Goal: Transaction & Acquisition: Purchase product/service

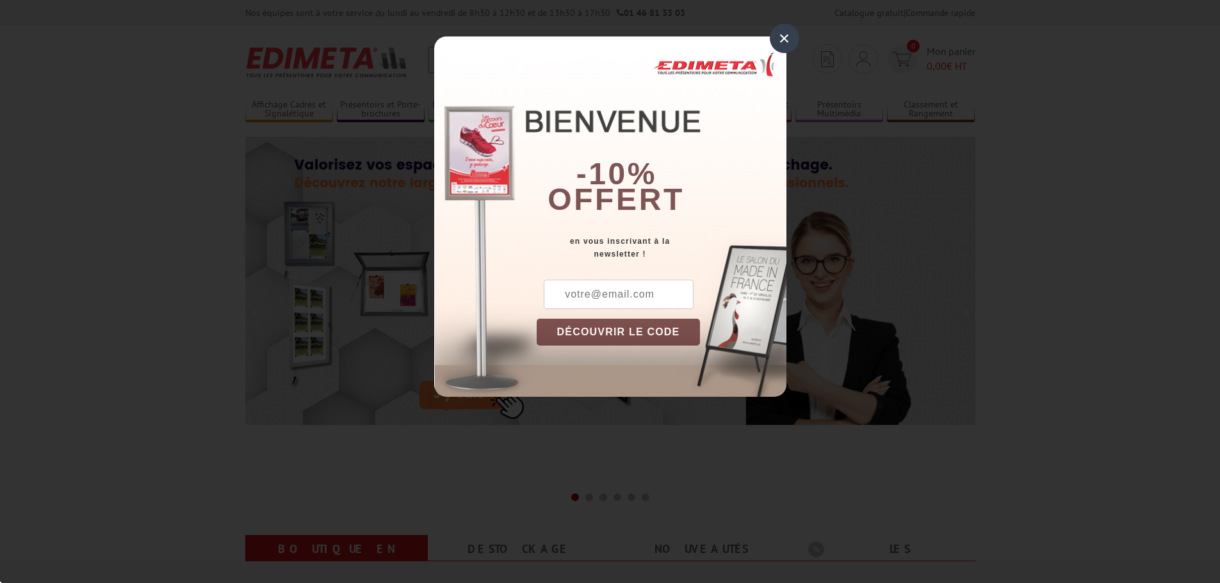
click at [464, 63] on div "× -10% offert en vous inscrivant à la newsletter ! DÉCOUVRIR LE CODE Copier le …" at bounding box center [610, 216] width 352 height 360
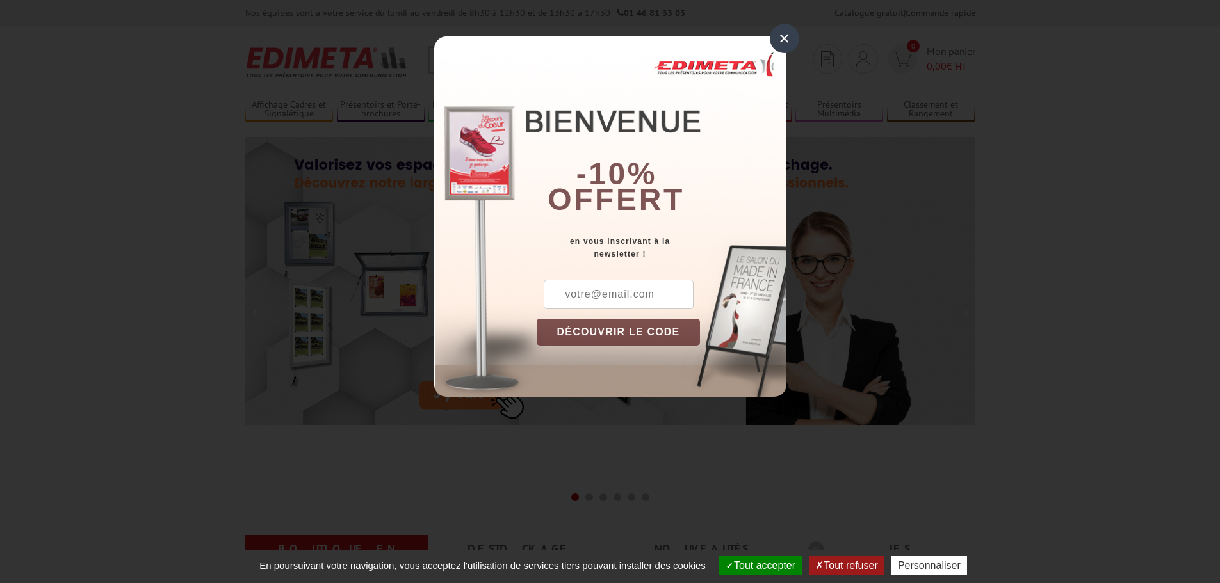
click at [779, 40] on div "×" at bounding box center [784, 38] width 29 height 29
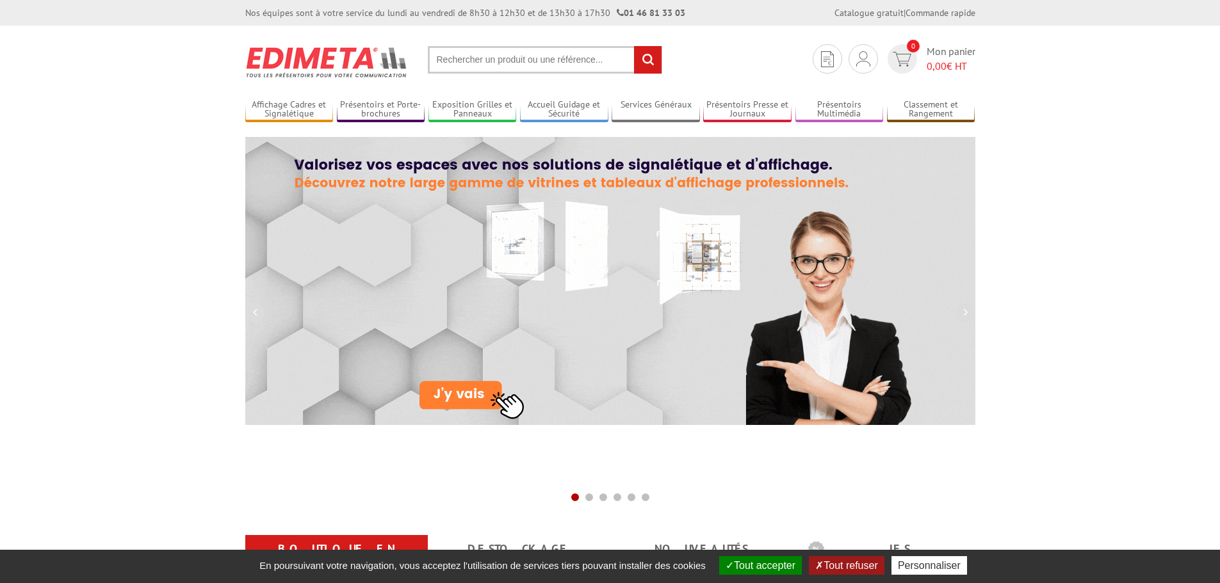
click at [752, 568] on button "Tout accepter" at bounding box center [760, 565] width 83 height 19
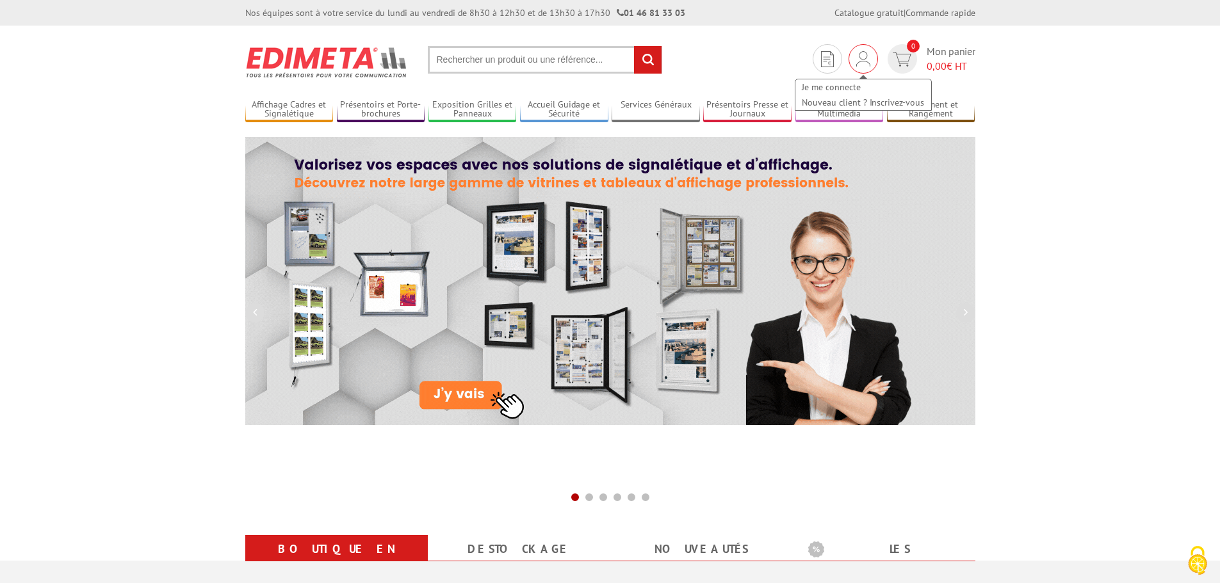
click at [858, 53] on img at bounding box center [863, 58] width 14 height 15
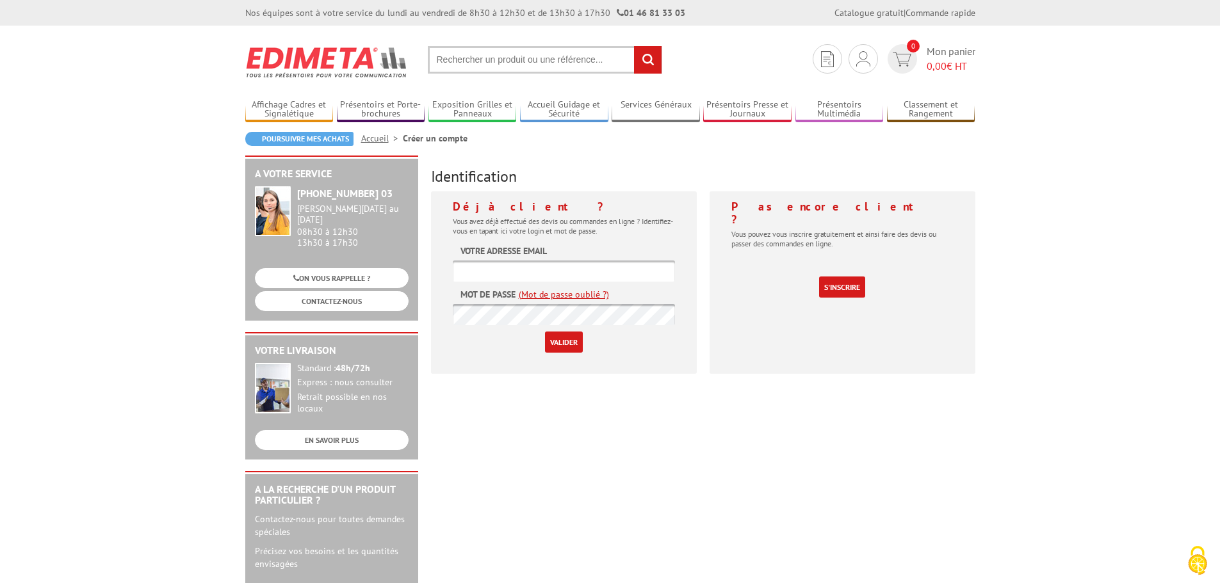
click at [504, 264] on input "text" at bounding box center [564, 271] width 222 height 21
type input "[PERSON_NAME][EMAIL_ADDRESS][DOMAIN_NAME]"
click at [561, 348] on input "Valider" at bounding box center [564, 342] width 38 height 21
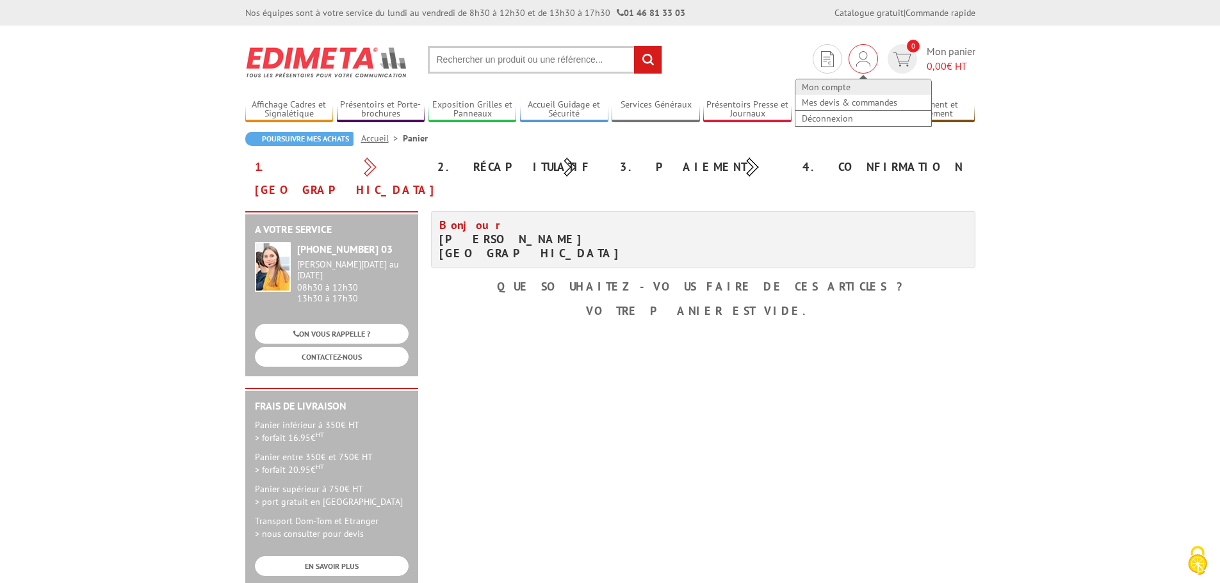
click at [833, 85] on link "Mon compte" at bounding box center [863, 86] width 136 height 15
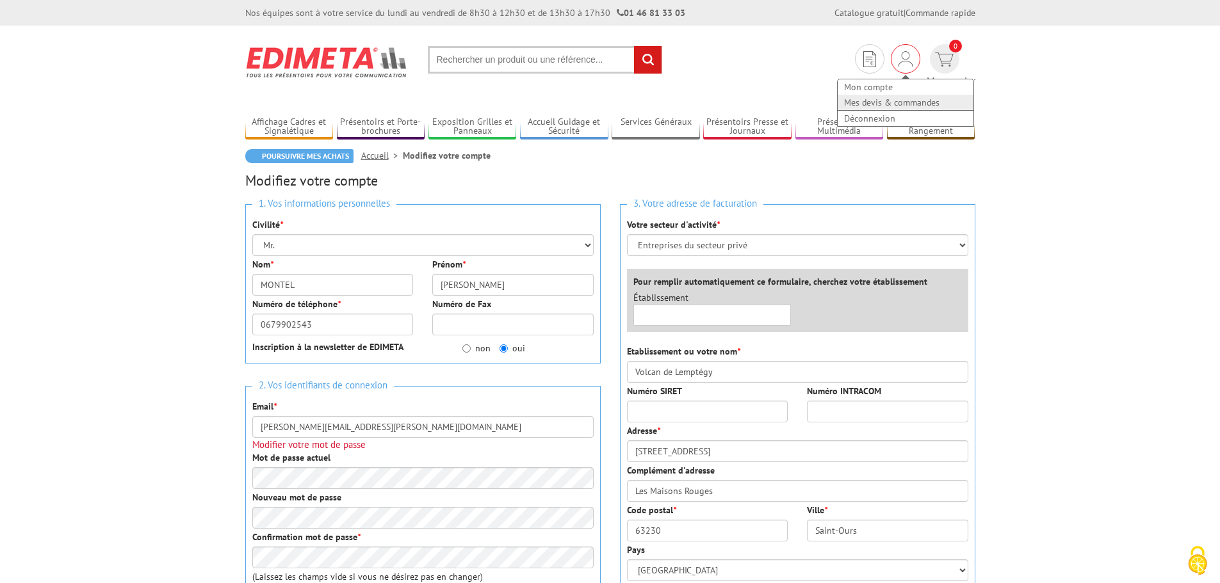
click at [837, 106] on link "Mes devis & commandes" at bounding box center [905, 102] width 136 height 15
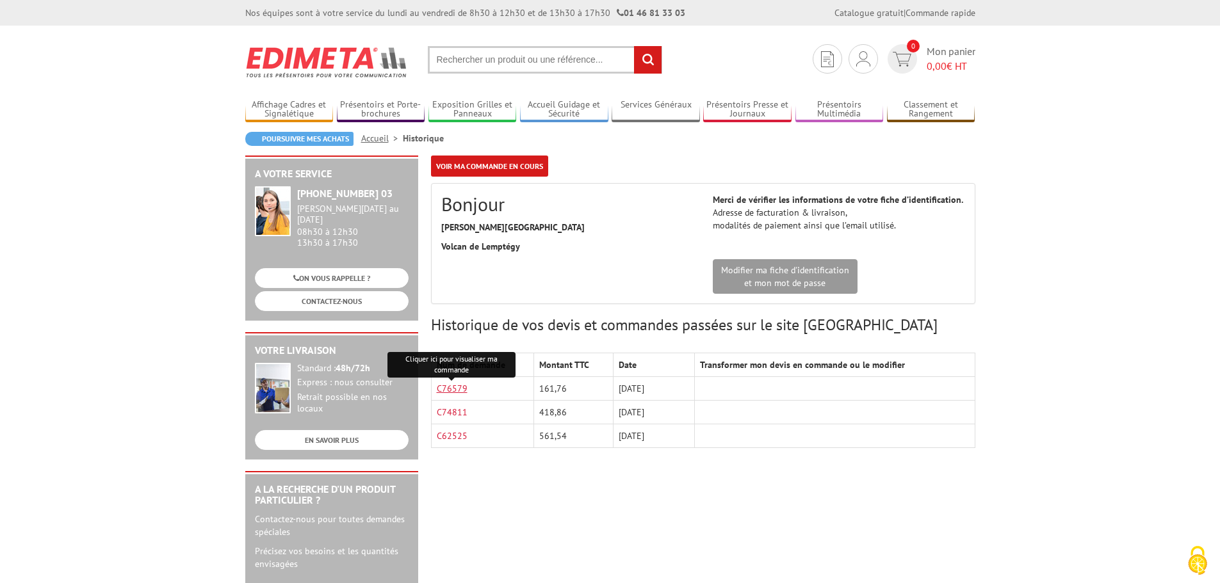
click at [463, 385] on link "C76579" at bounding box center [452, 389] width 31 height 12
click at [447, 410] on link "C74811" at bounding box center [452, 413] width 31 height 12
click at [460, 61] on input "text" at bounding box center [545, 60] width 234 height 28
paste input "PROMOWEB : PORTE-MESSAGES A3 SIMPLE-FACE, PORTRAIT OU PAYSAGE PIED 133 CM"
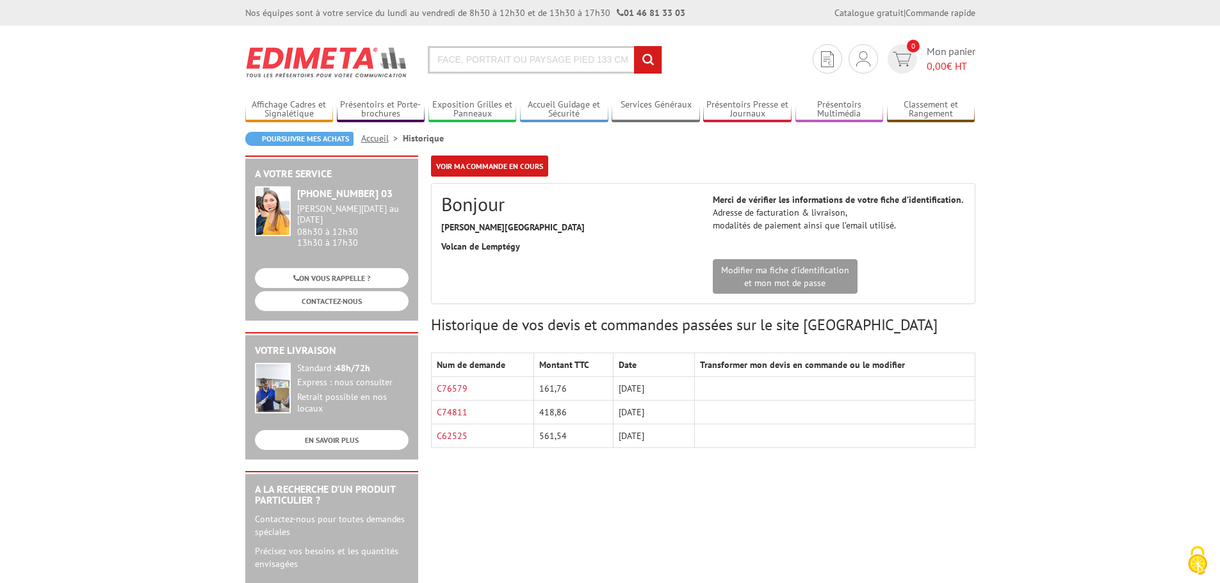
type input "PROMOWEB : PORTE-MESSAGES A3 SIMPLE-FACE, PORTRAIT OU PAYSAGE PIED 133 CM"
click at [634, 46] on input "rechercher" at bounding box center [648, 60] width 28 height 28
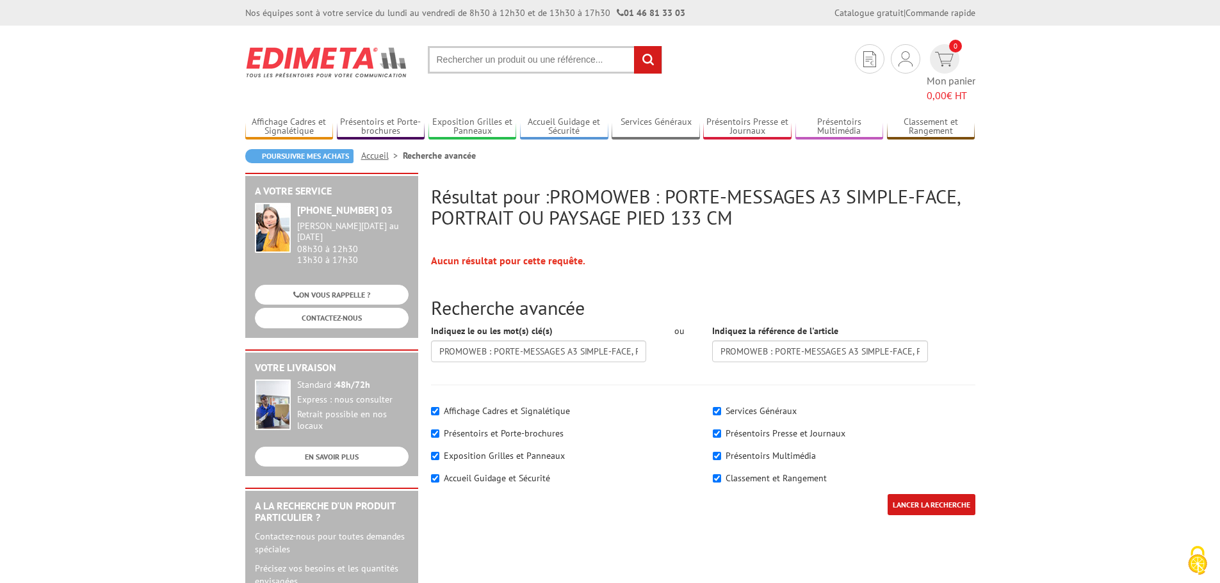
click at [497, 58] on input "text" at bounding box center [545, 60] width 234 height 28
type input "porte message a3"
click at [634, 46] on input "rechercher" at bounding box center [648, 60] width 28 height 28
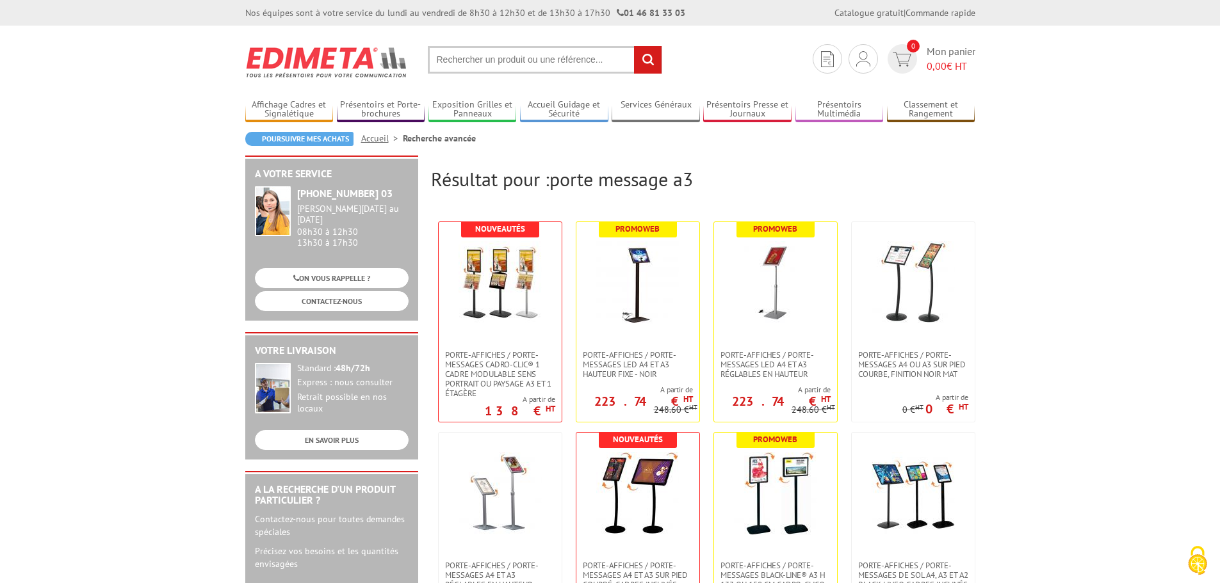
click at [544, 52] on input "text" at bounding box center [545, 60] width 234 height 28
paste input "PROMOWEB : PORTE-MESSAGES A3 SIMPLE-FACE, PORTRAIT OU PAYSAGE PIED 133 CM"
drag, startPoint x: 524, startPoint y: 62, endPoint x: 395, endPoint y: 69, distance: 129.5
click at [395, 69] on section "Mon compte Mes devis & commandes Déconnexion 0 Mon panier 0,00 € HT PROMOWEB : …" at bounding box center [610, 56] width 730 height 60
click at [552, 60] on input "PROMOWEB : PORTE-MESSAGES A3 SIMPLE-FACE, PORTRAIT OU PAYSAGE PIED 133 CM" at bounding box center [545, 60] width 234 height 28
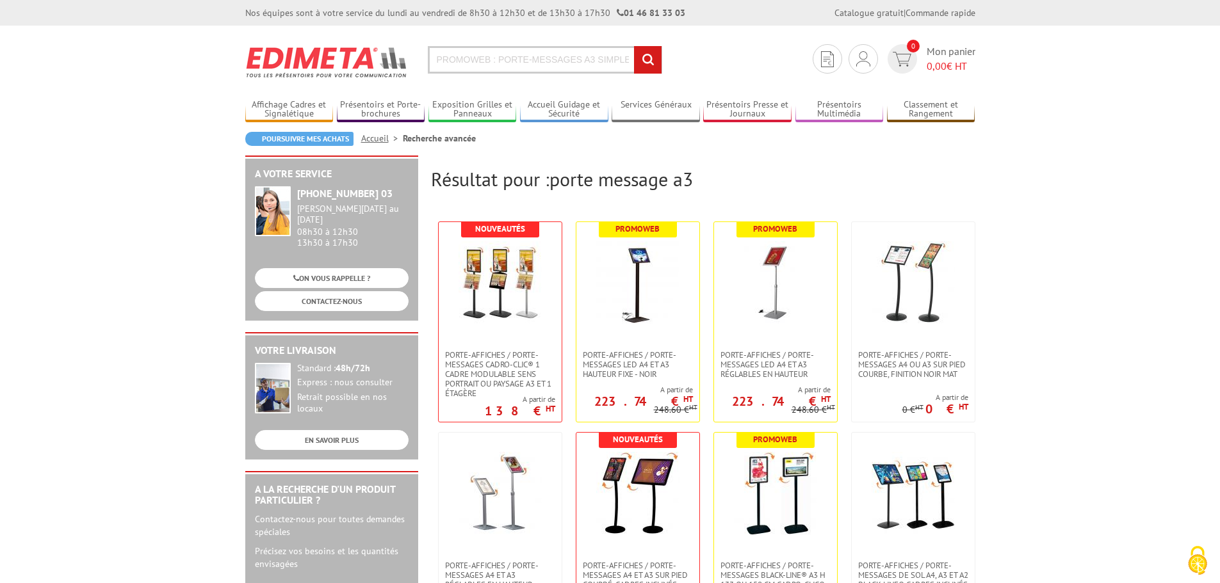
drag, startPoint x: 499, startPoint y: 60, endPoint x: 379, endPoint y: 75, distance: 120.7
click at [379, 75] on section "Mon compte Mes devis & commandes Déconnexion 0 Mon panier 0,00 € HT PROMOWEB : …" at bounding box center [610, 56] width 730 height 60
type input "PORTE-MESSAGES A3 SIMPLE-FACE, PORTRAIT OU PAYSAGE PIED 133 CM"
click at [672, 56] on section "Mon compte Mes devis & commandes Déconnexion 0 Mon panier 0,00 € HT PORTE-MESSA…" at bounding box center [610, 56] width 730 height 60
click at [645, 53] on input "rechercher" at bounding box center [648, 60] width 28 height 28
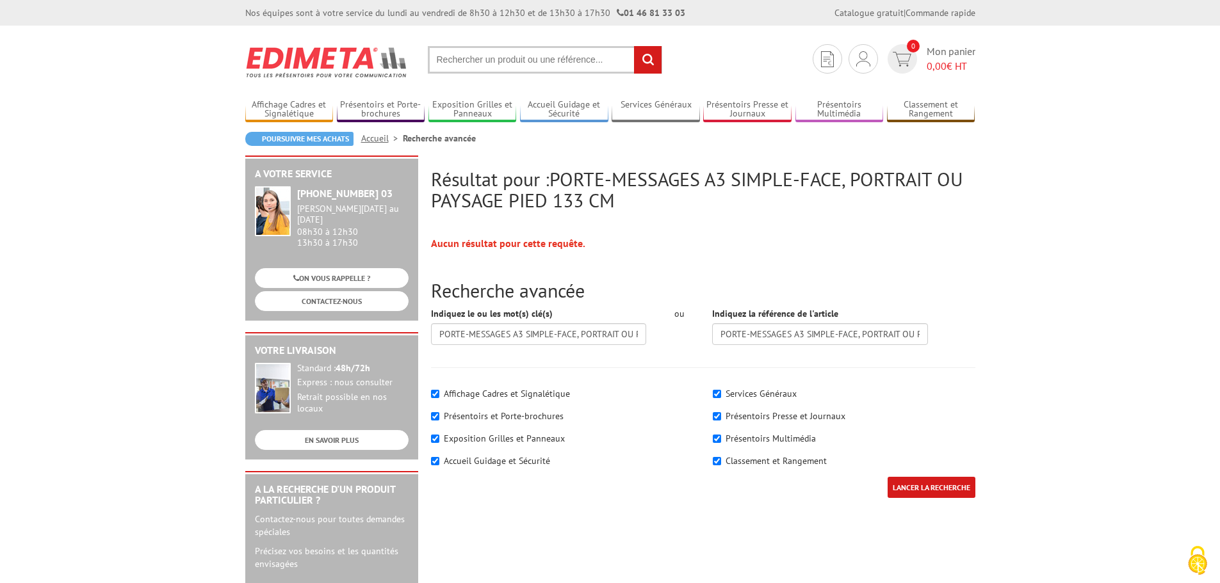
click at [525, 60] on input "text" at bounding box center [545, 60] width 234 height 28
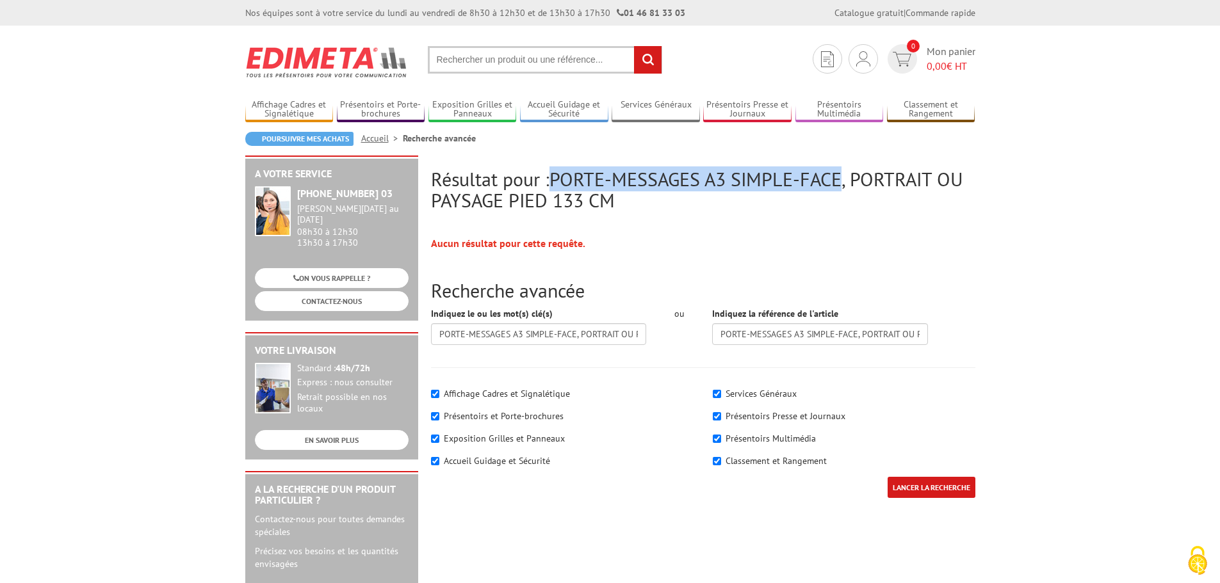
drag, startPoint x: 557, startPoint y: 177, endPoint x: 844, endPoint y: 184, distance: 286.9
click at [844, 184] on span "PORTE-MESSAGES A3 SIMPLE-FACE, PORTRAIT OU PAYSAGE PIED 133 CM" at bounding box center [696, 189] width 531 height 46
copy span "PORTE-MESSAGES A3 SIMPLE-FACE"
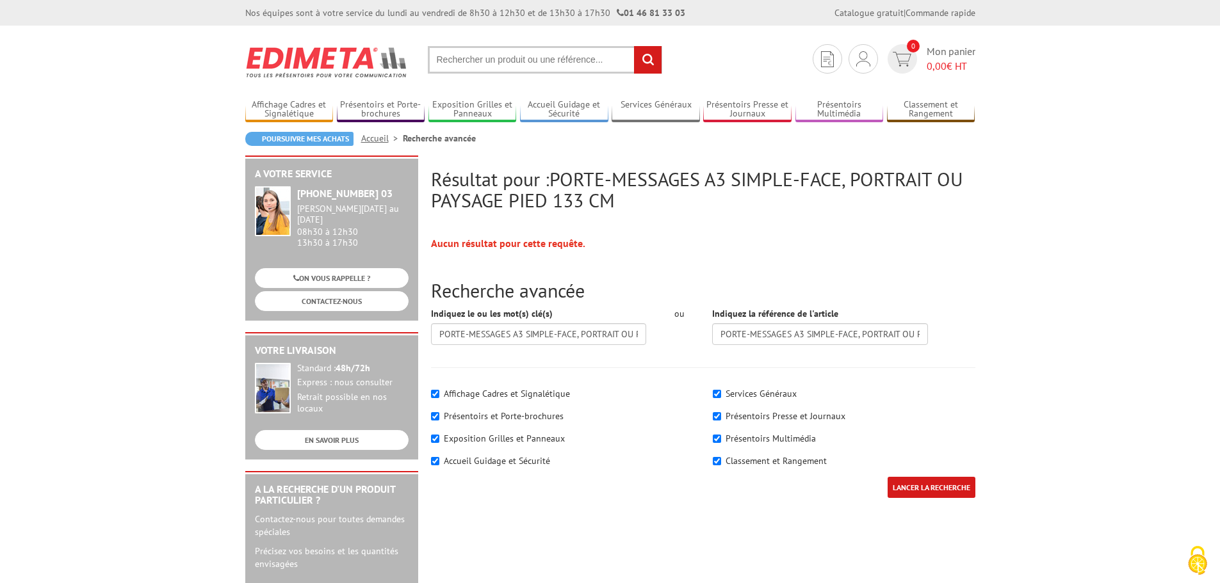
click at [506, 63] on input "text" at bounding box center [545, 60] width 234 height 28
paste input "PORTE-MESSAGES A3 SIMPLE-FACE"
type input "PORTE-MESSAGES A3 SIMPLE-FACE"
click at [640, 62] on input "rechercher" at bounding box center [648, 60] width 28 height 28
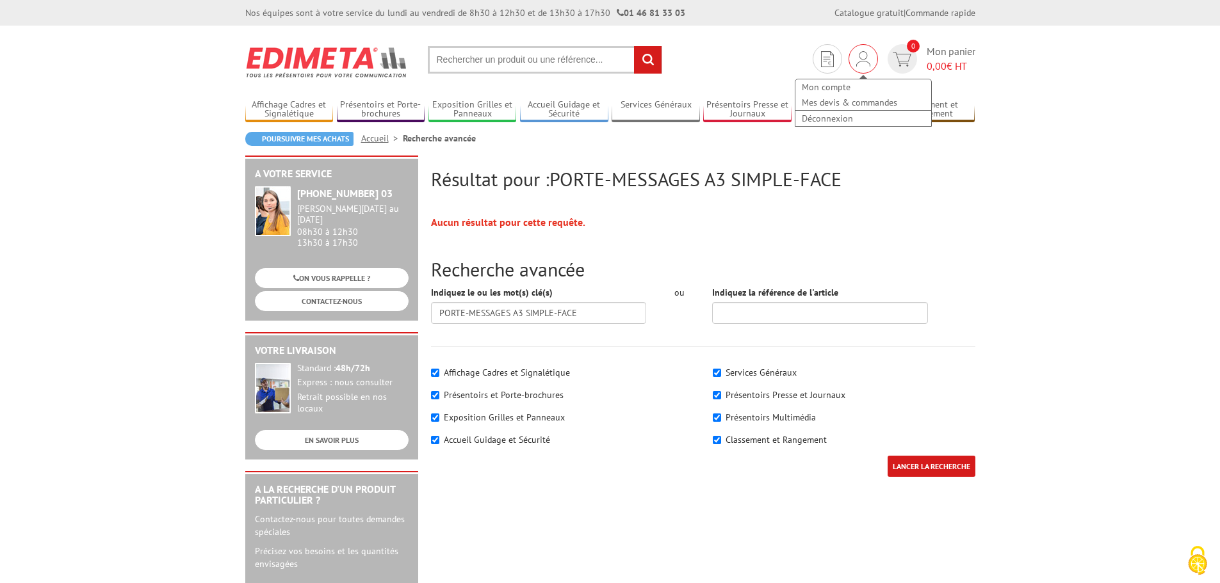
click at [862, 45] on div "Mon compte Mes devis & commandes Déconnexion" at bounding box center [862, 58] width 29 height 29
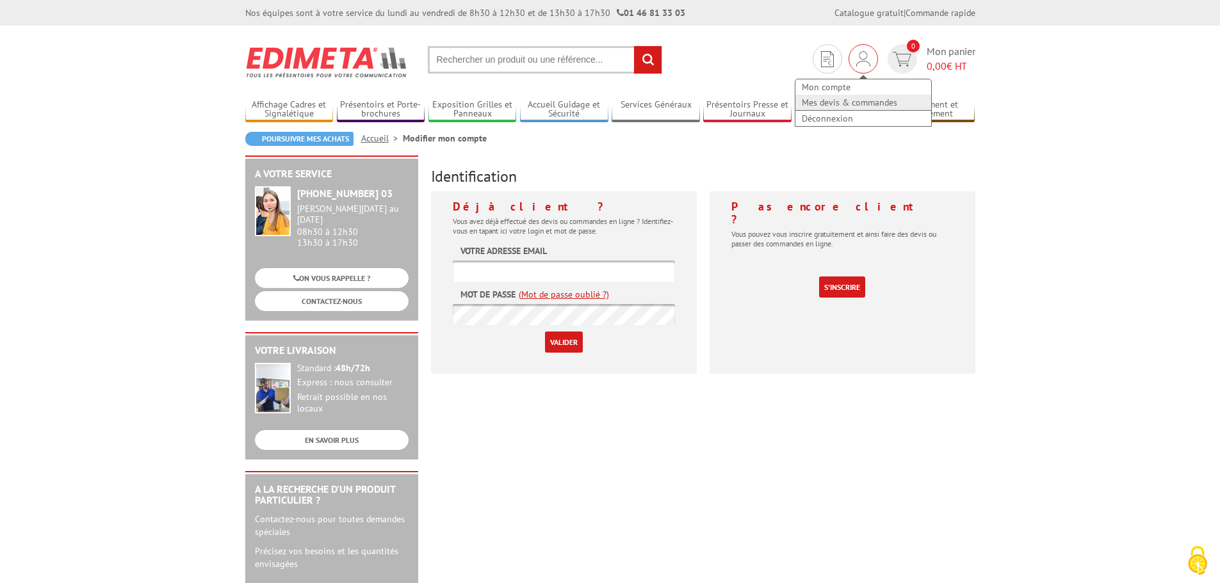
click at [840, 101] on link "Mes devis & commandes" at bounding box center [863, 102] width 136 height 15
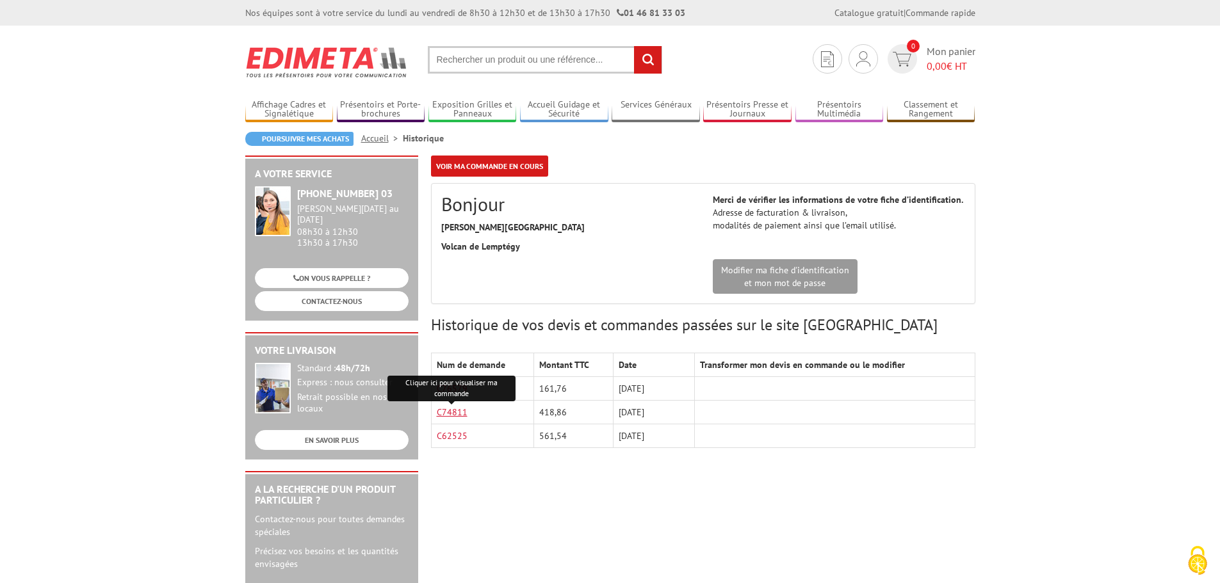
click at [445, 410] on link "C74811" at bounding box center [452, 413] width 31 height 12
click at [578, 66] on input "text" at bounding box center [545, 60] width 234 height 28
click at [482, 64] on input "text" at bounding box center [545, 60] width 234 height 28
click at [460, 57] on input "text" at bounding box center [545, 60] width 234 height 28
paste input "214000"
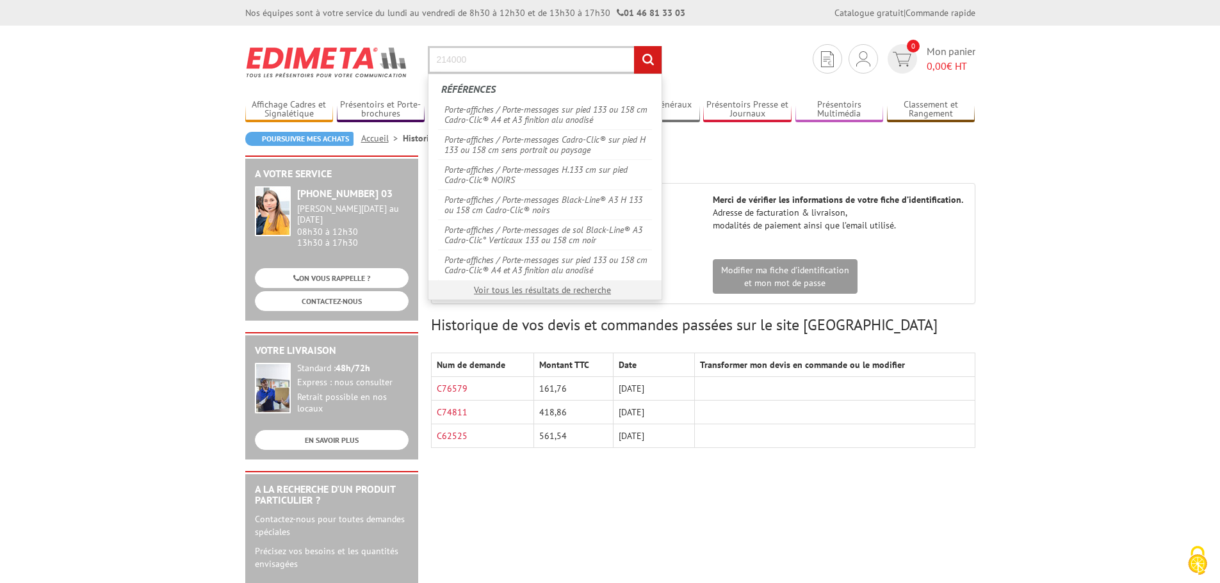
type input "214000"
click at [634, 46] on input "rechercher" at bounding box center [648, 60] width 28 height 28
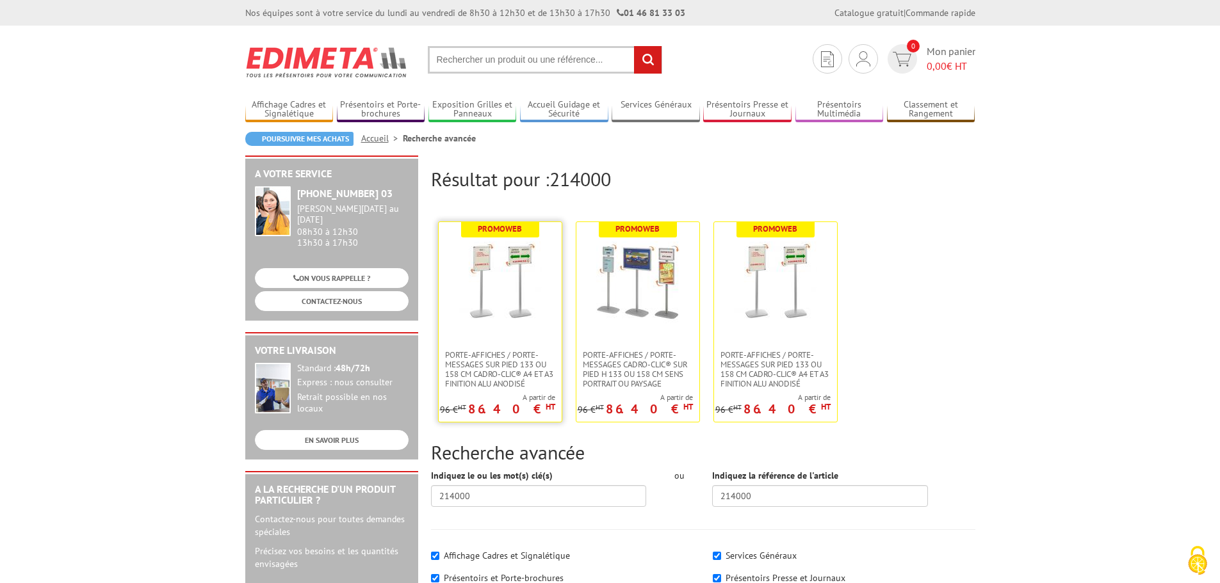
click at [499, 261] on img at bounding box center [499, 282] width 83 height 83
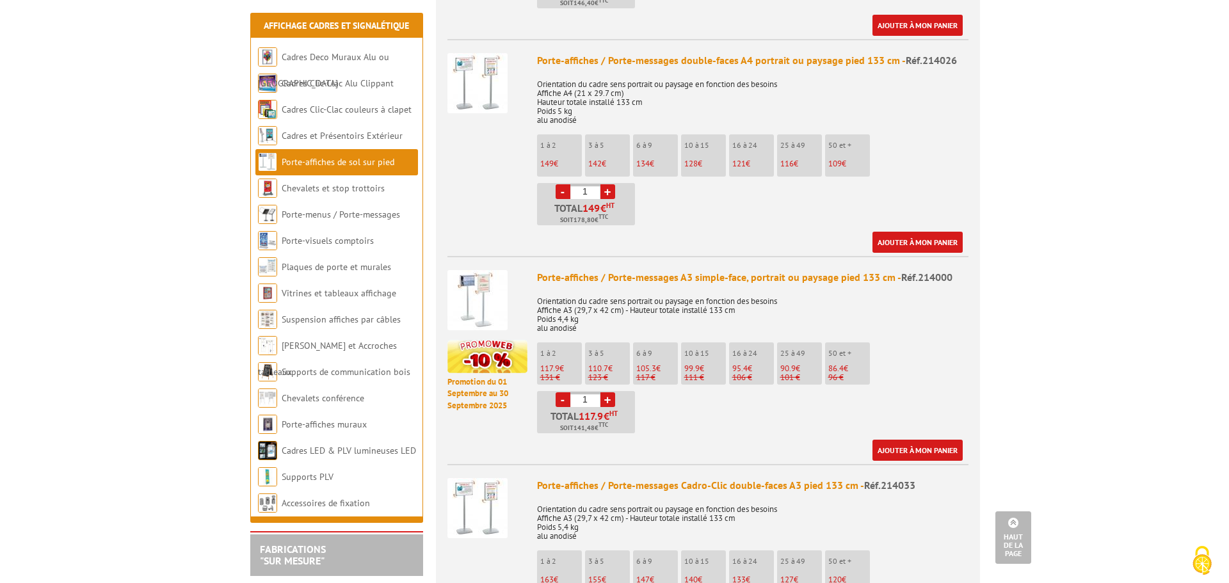
scroll to position [768, 0]
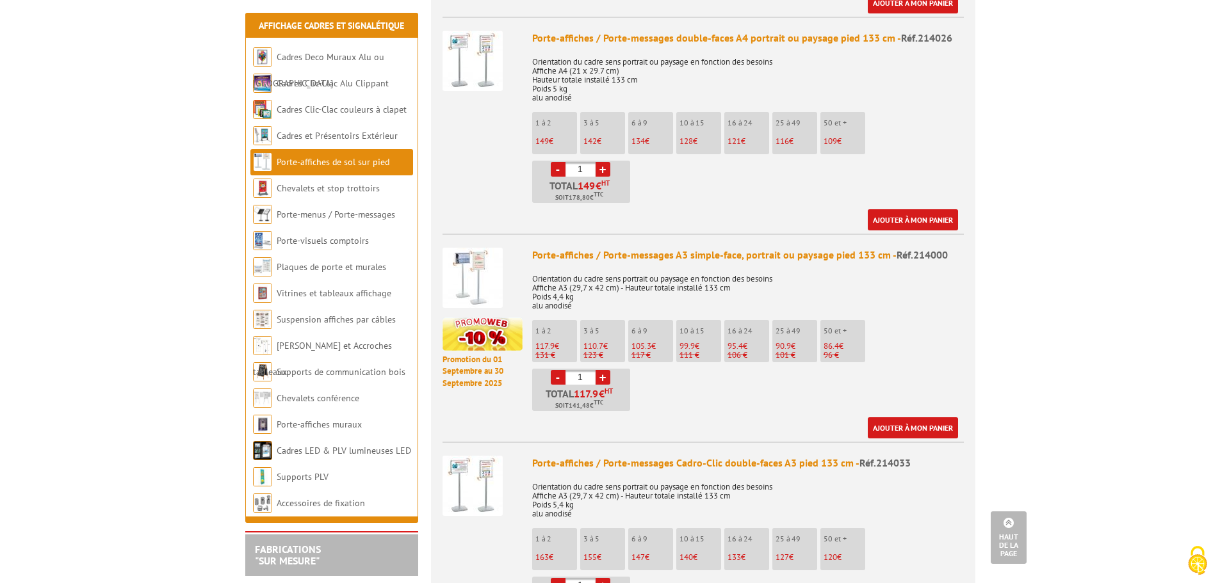
click at [602, 370] on link "+" at bounding box center [602, 377] width 15 height 15
type input "3"
click at [933, 417] on link "Ajouter à mon panier" at bounding box center [912, 427] width 90 height 21
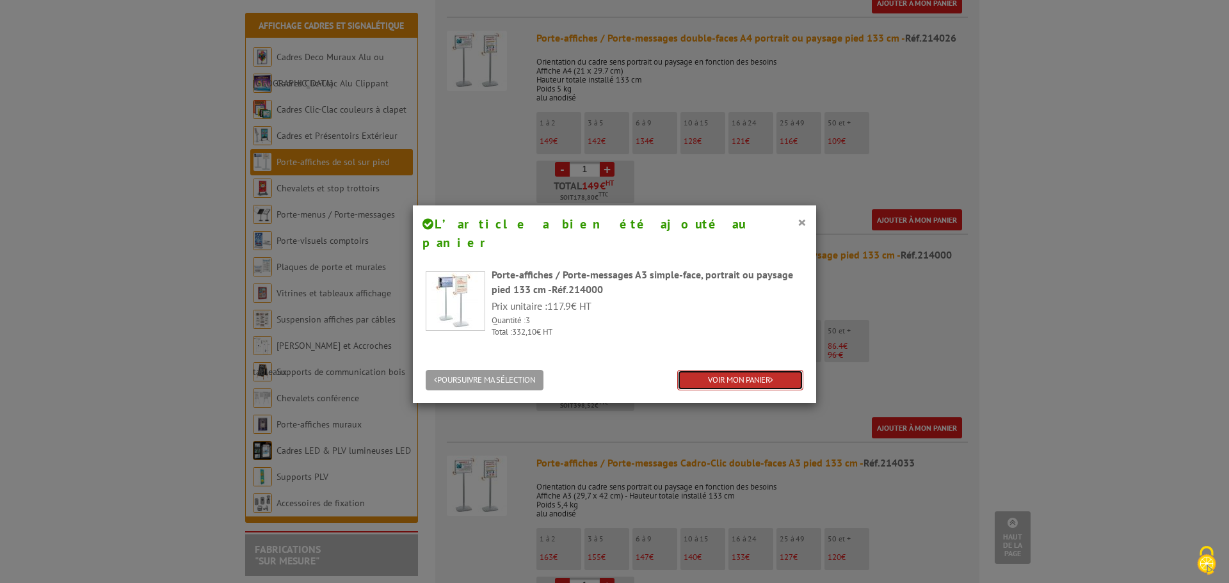
click at [697, 370] on link "VOIR MON PANIER" at bounding box center [740, 380] width 126 height 21
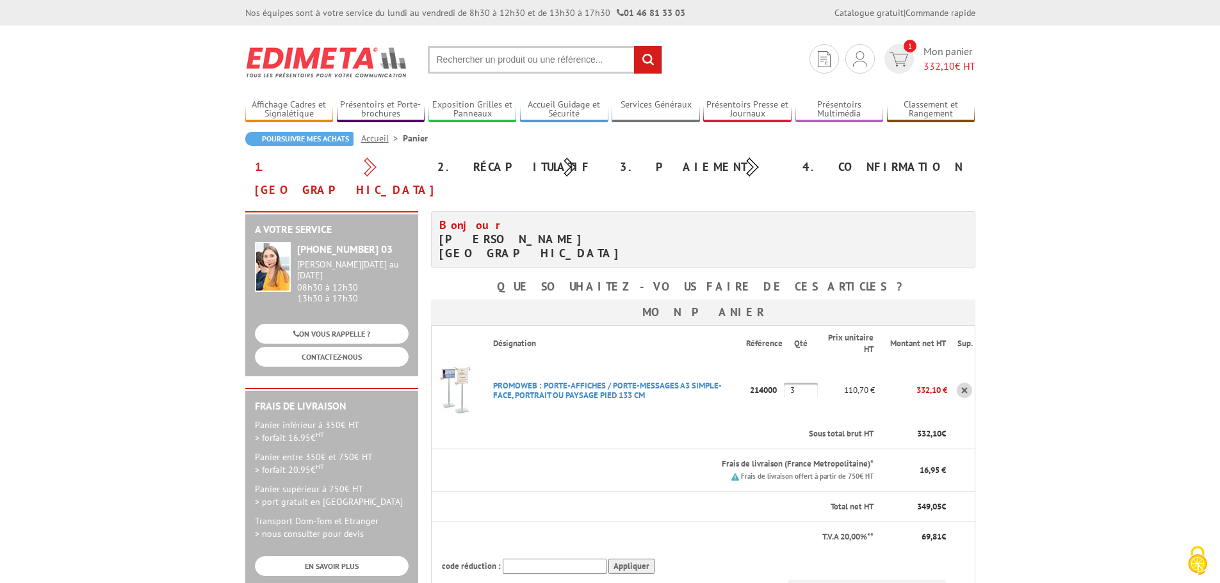
drag, startPoint x: 753, startPoint y: 353, endPoint x: 782, endPoint y: 356, distance: 28.9
click at [782, 379] on p "214000" at bounding box center [765, 390] width 38 height 22
copy p "214000"
